Goal: Transaction & Acquisition: Purchase product/service

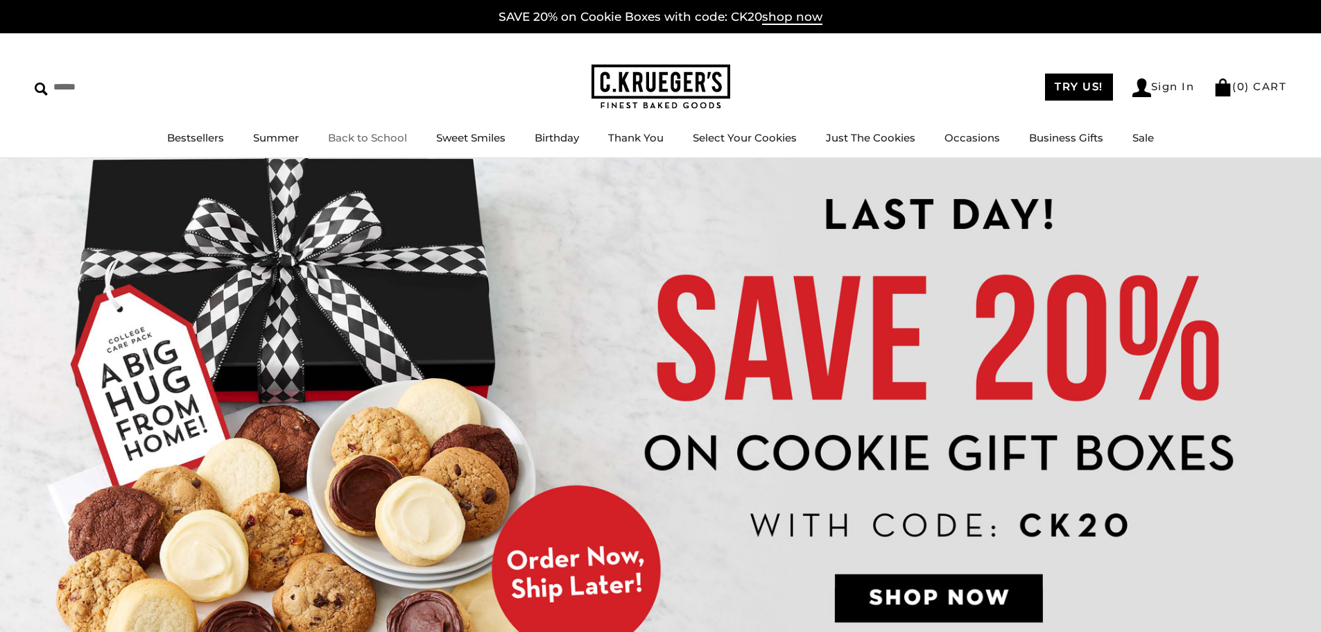
click at [375, 137] on link "Back to School" at bounding box center [367, 137] width 79 height 13
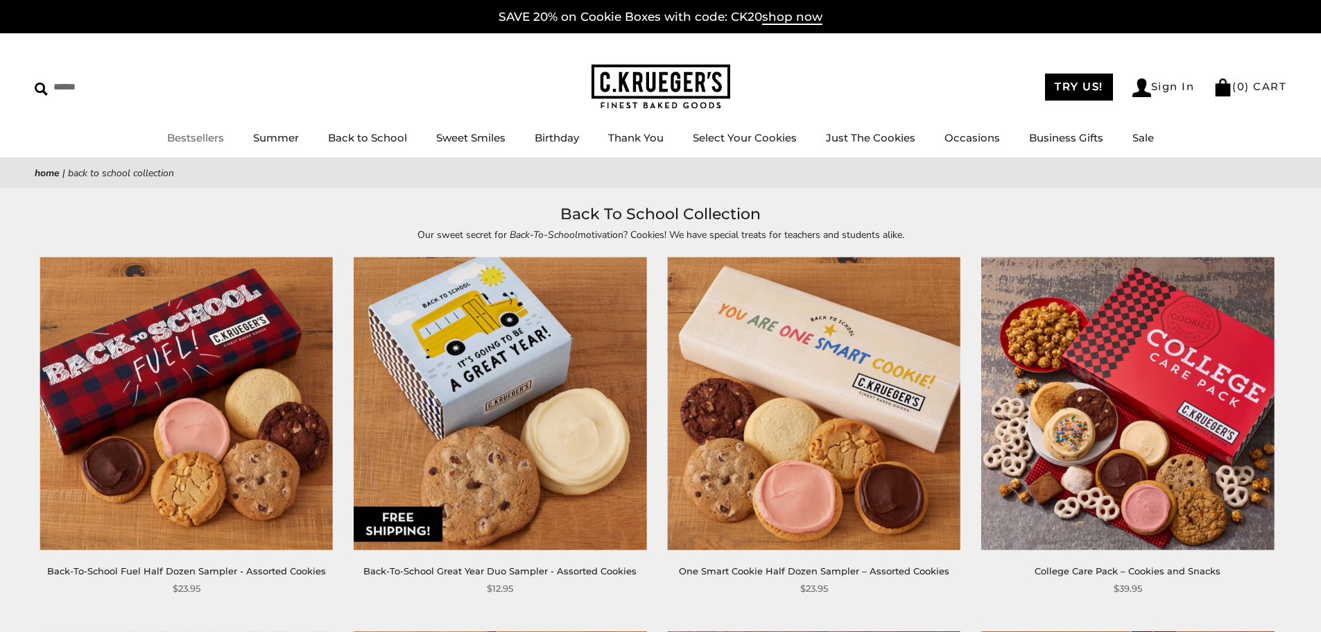
click at [179, 138] on link "Bestsellers" at bounding box center [195, 137] width 57 height 13
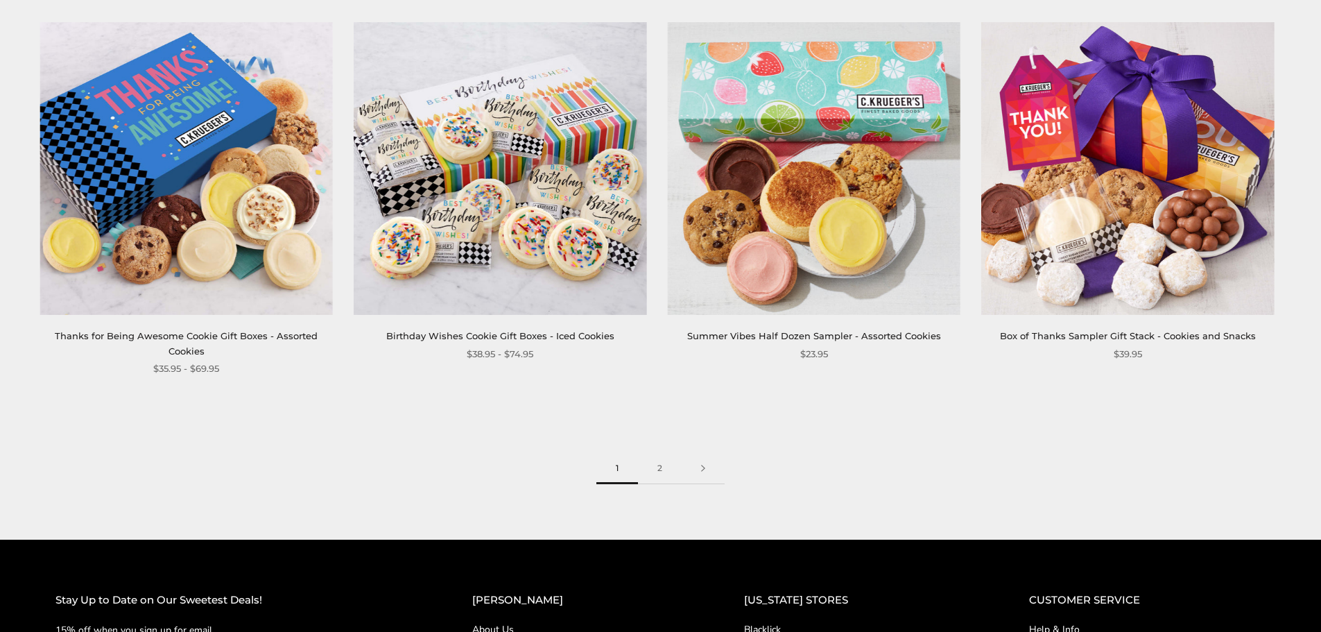
scroll to position [2219, 0]
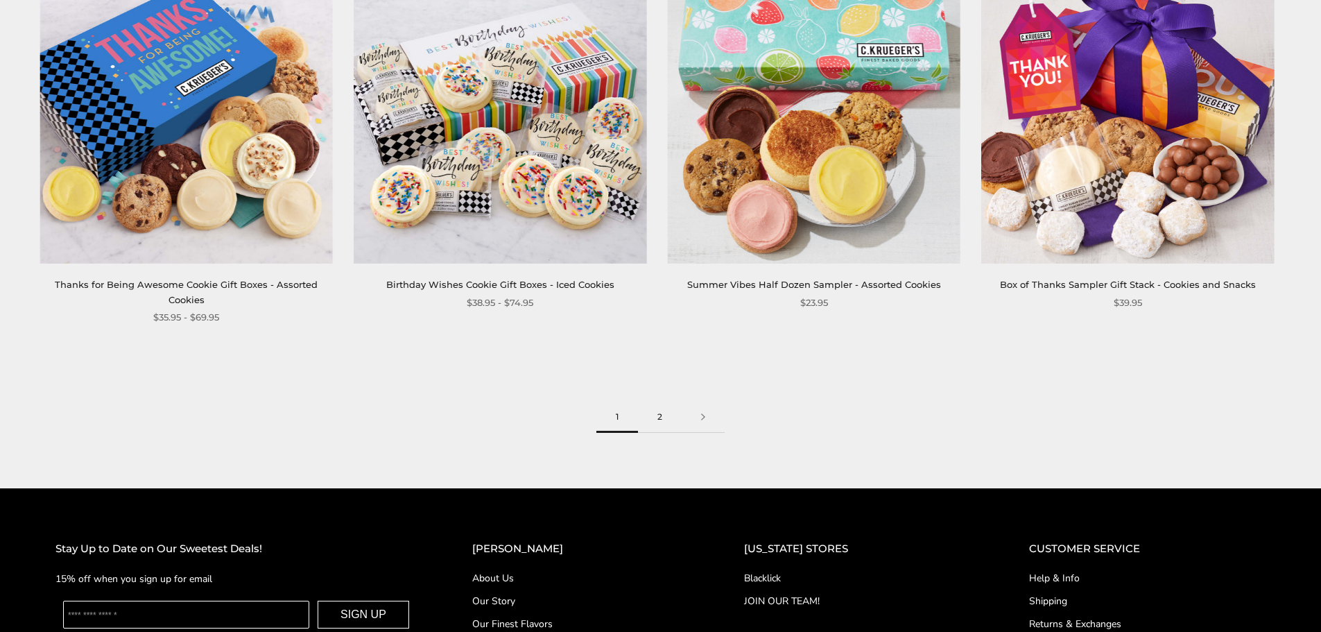
click at [656, 416] on link "2" at bounding box center [660, 416] width 44 height 31
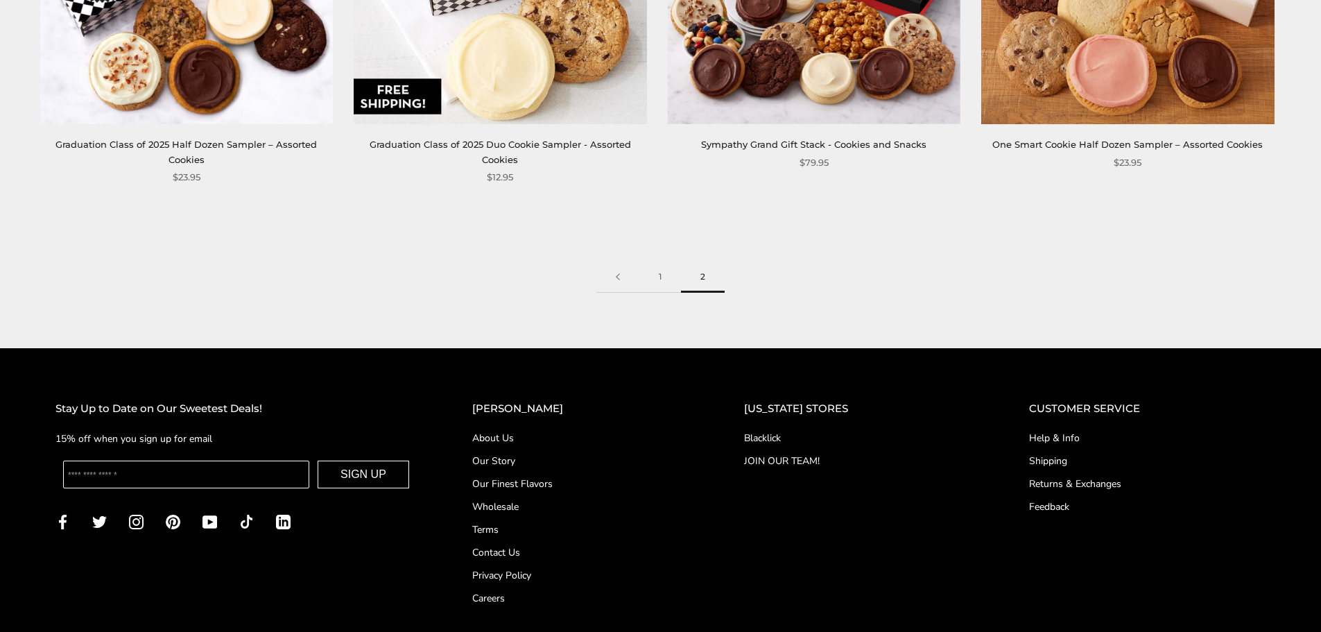
scroll to position [1248, 0]
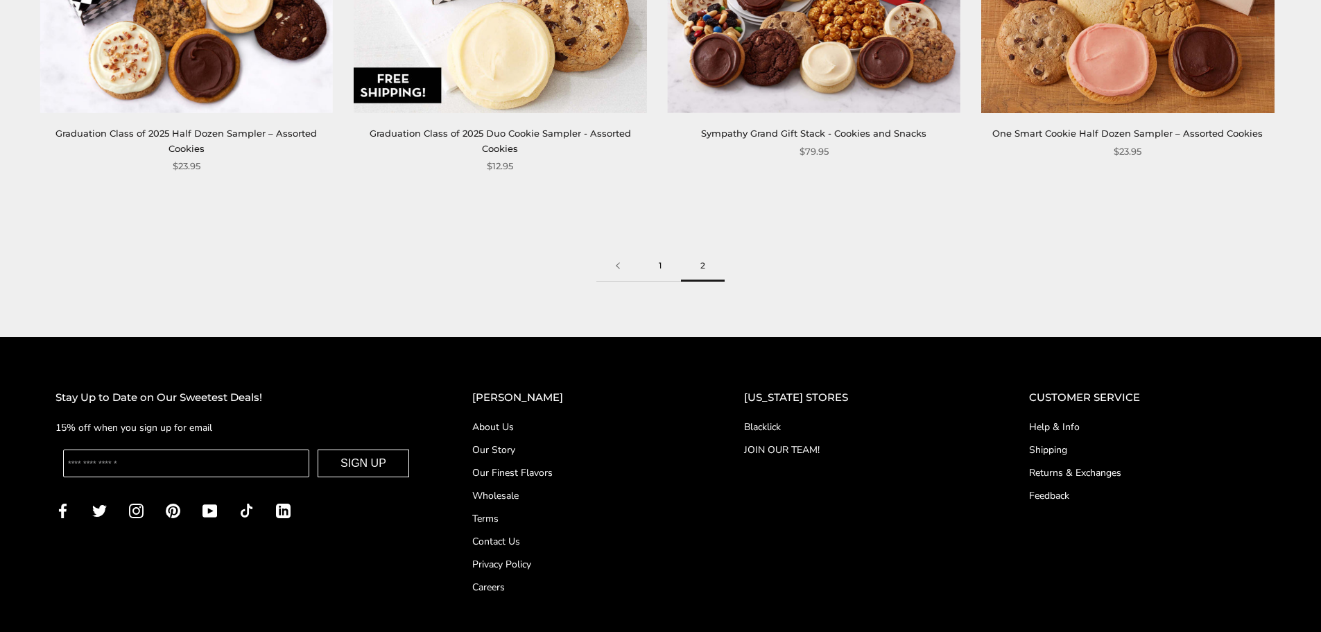
click at [655, 268] on link "1" at bounding box center [660, 265] width 42 height 31
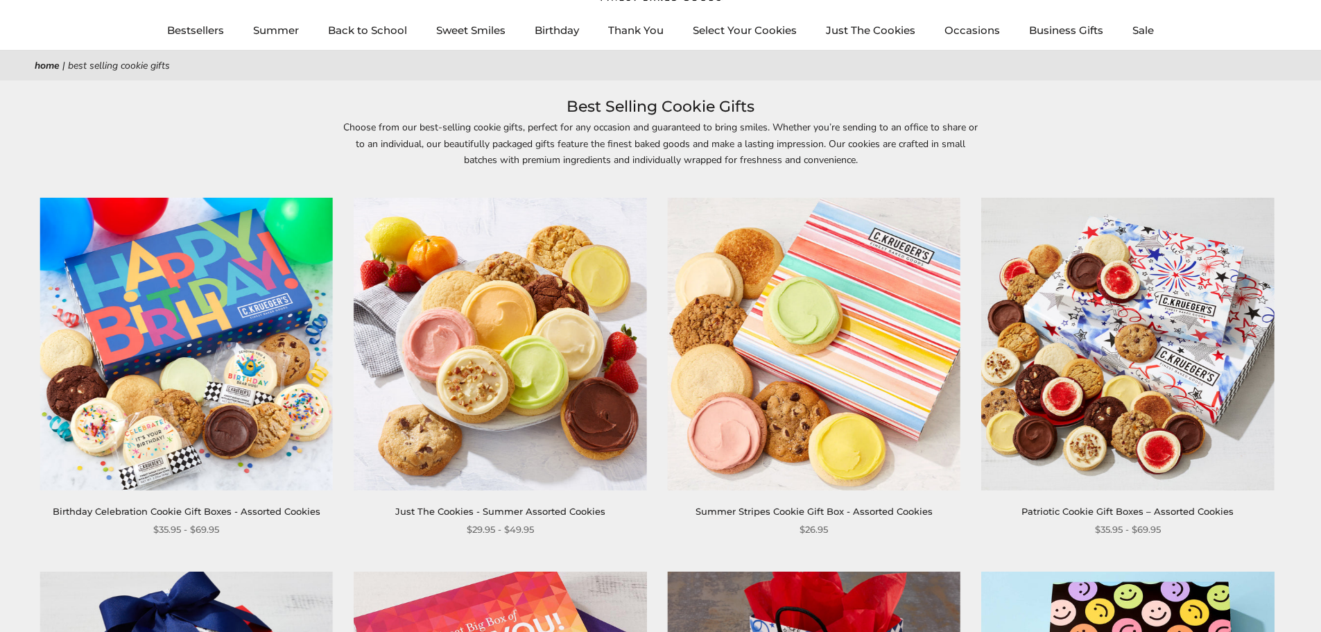
scroll to position [208, 0]
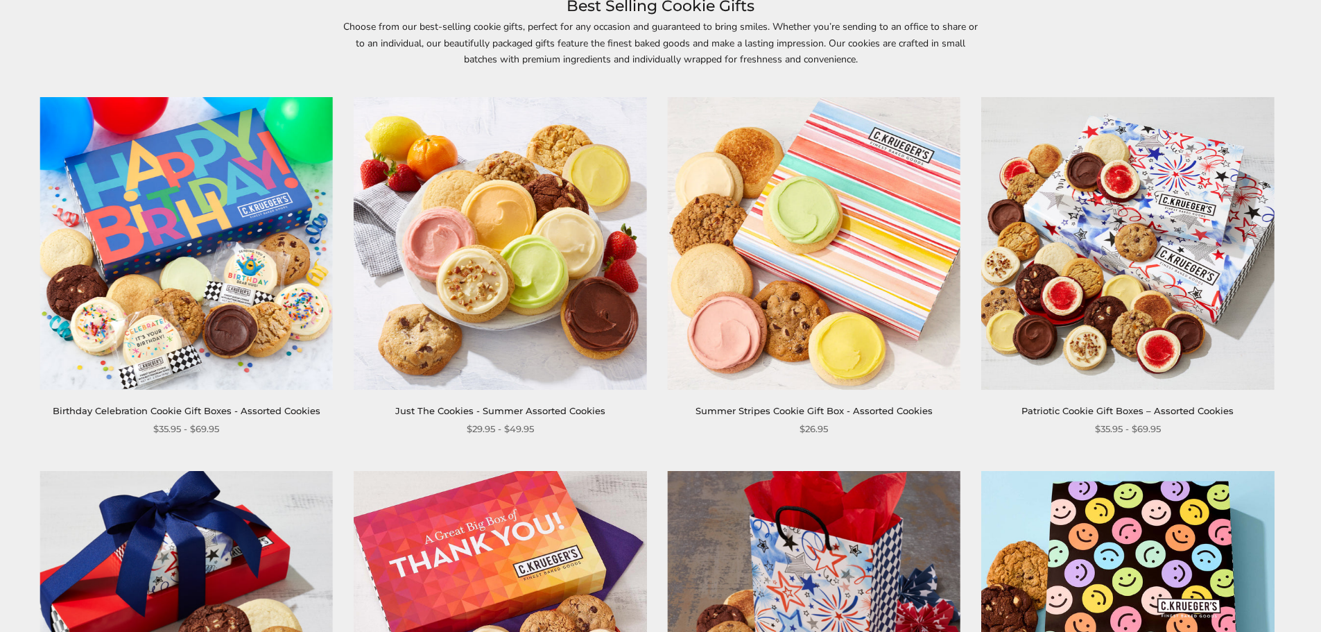
click at [191, 249] on img at bounding box center [186, 243] width 293 height 293
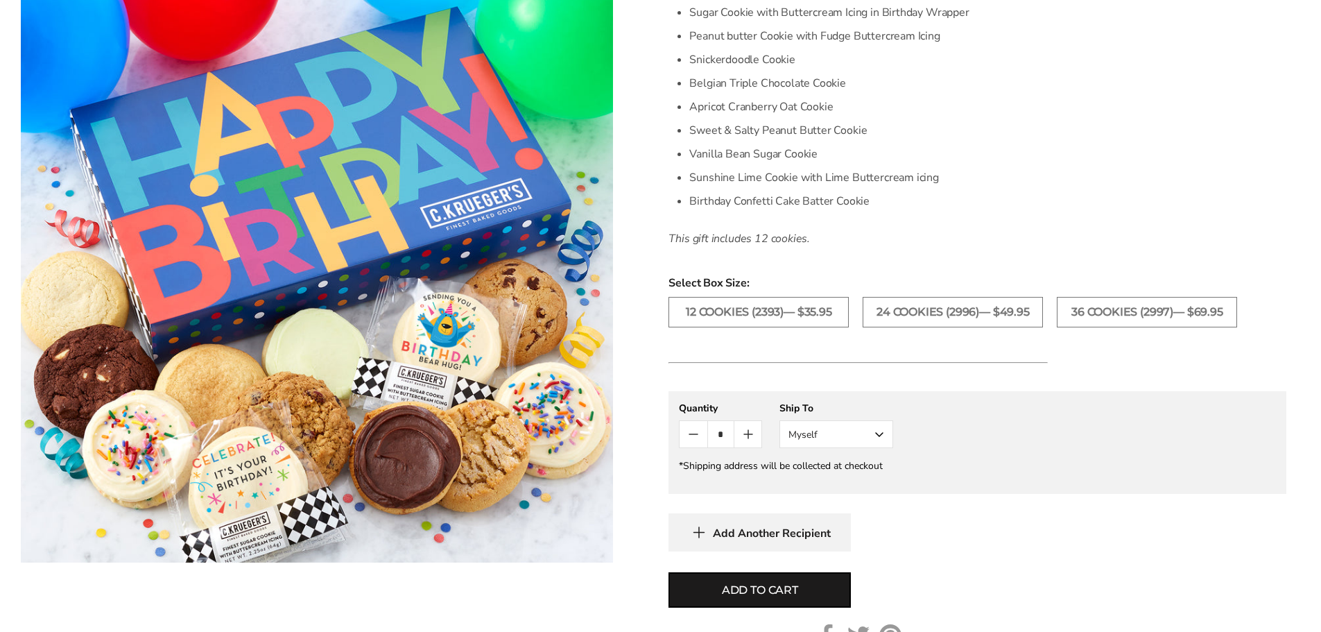
scroll to position [485, 0]
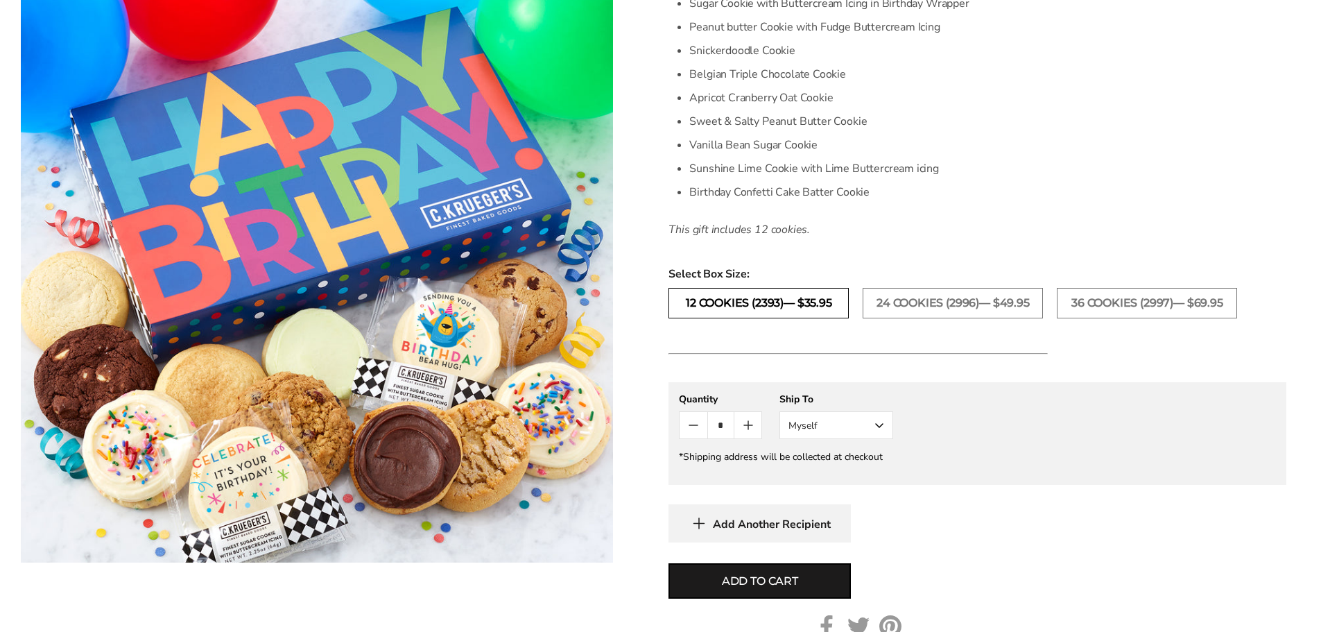
click at [827, 307] on label "12 COOKIES (2393)— $35.95" at bounding box center [758, 303] width 180 height 31
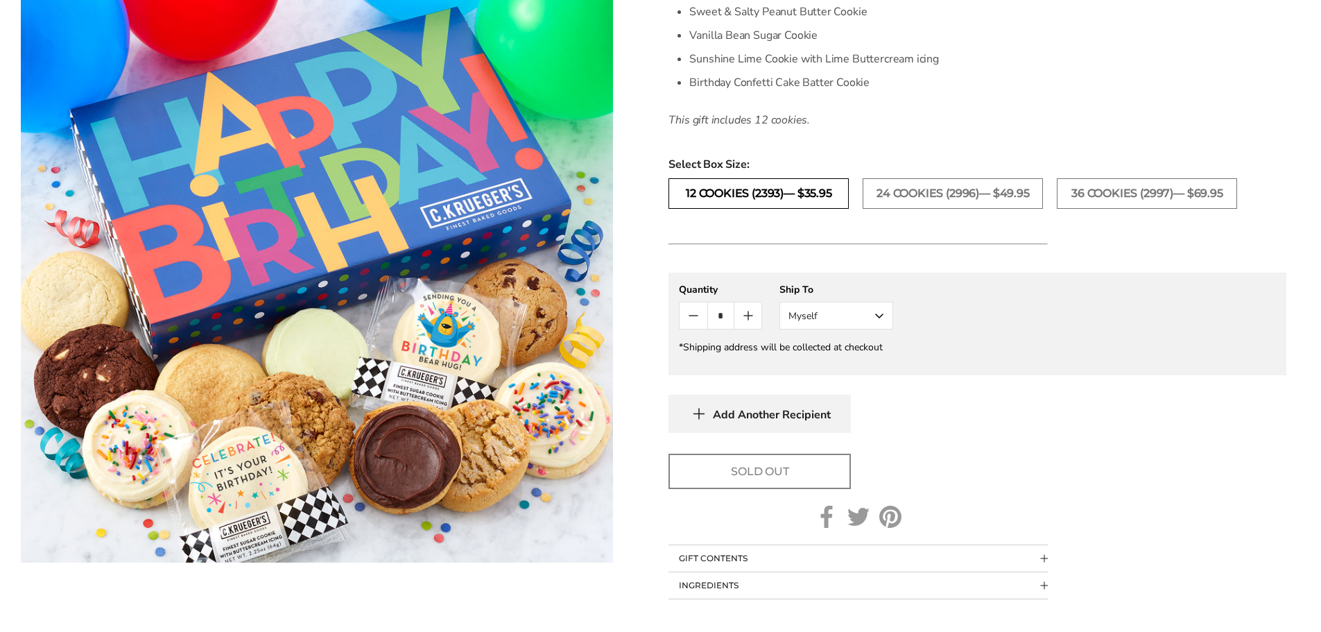
scroll to position [624, 0]
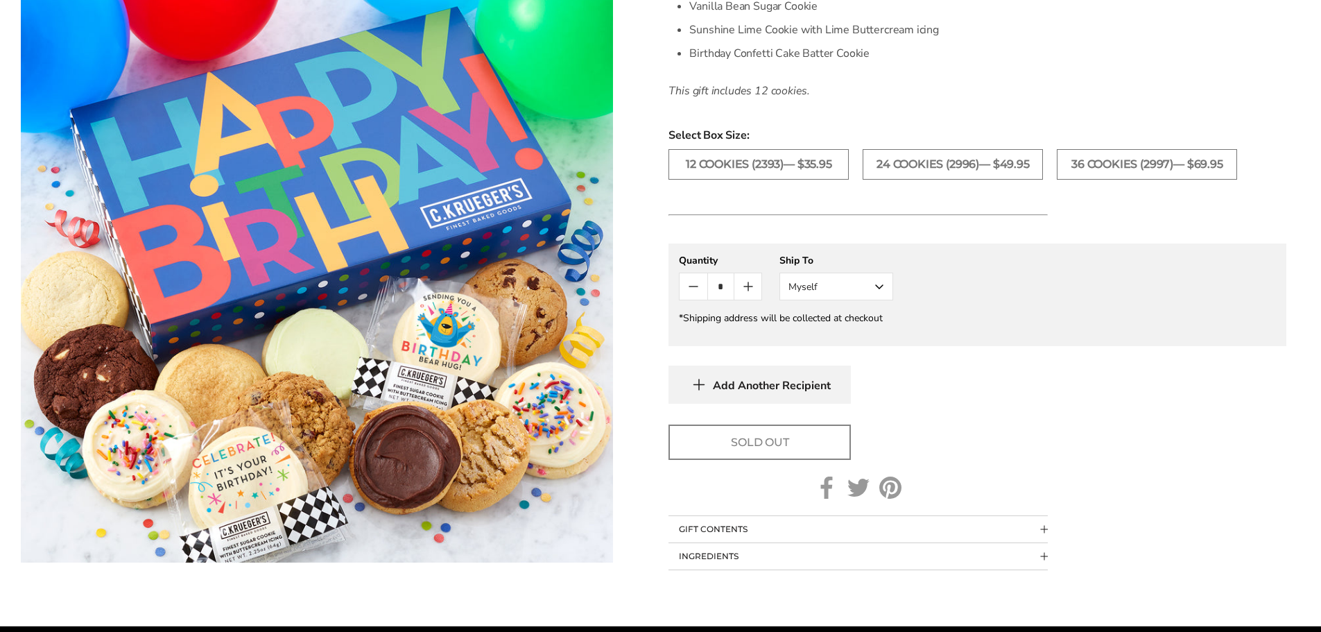
click at [802, 295] on button "Myself" at bounding box center [836, 287] width 114 height 28
click at [800, 334] on button "Other Recipient" at bounding box center [836, 337] width 112 height 25
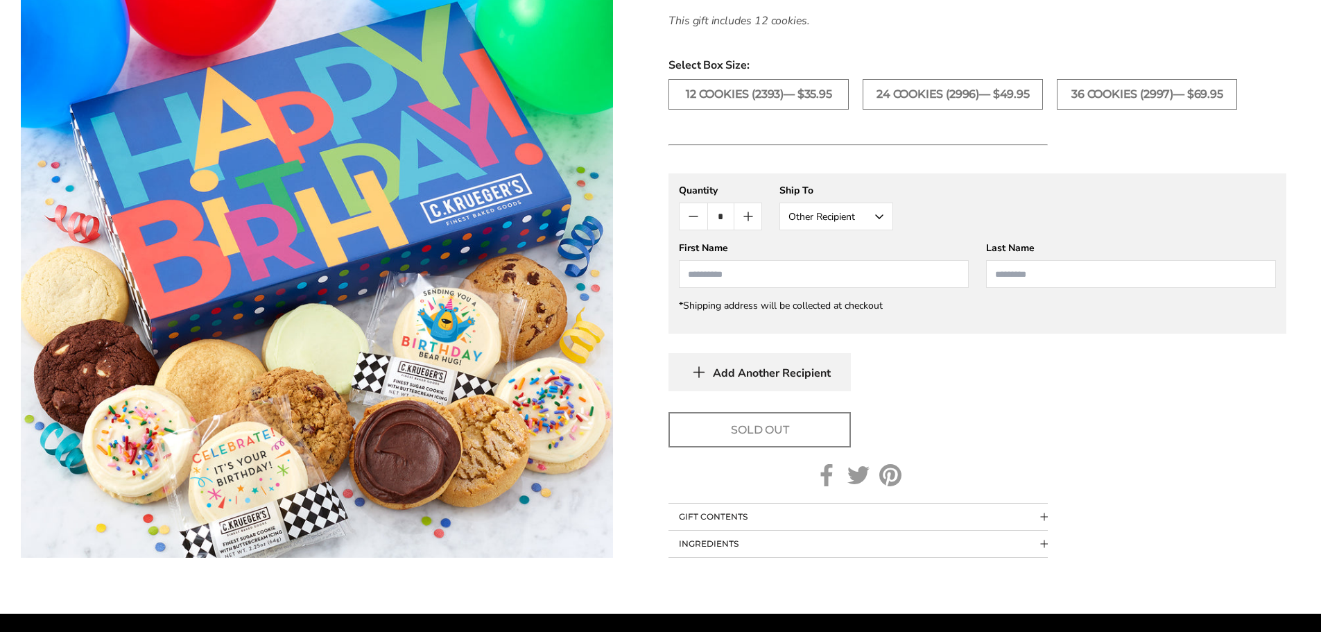
scroll to position [693, 0]
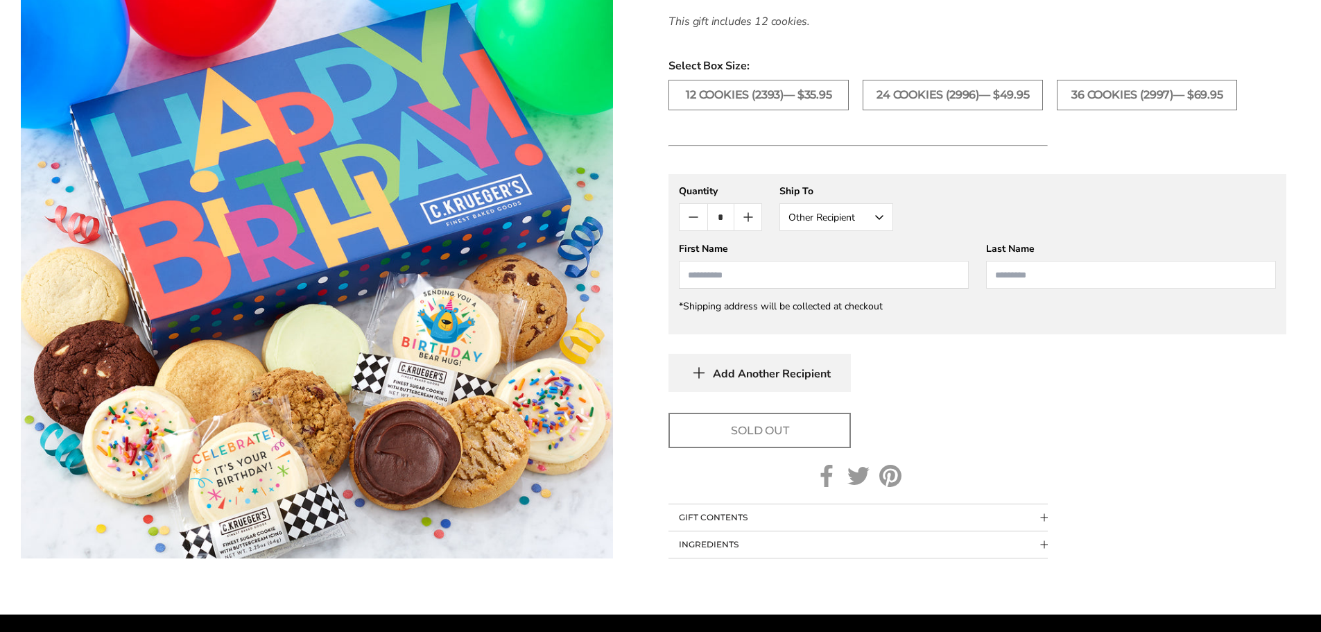
click at [706, 275] on input "First Name" at bounding box center [824, 275] width 290 height 28
